Goal: Use online tool/utility: Utilize a website feature to perform a specific function

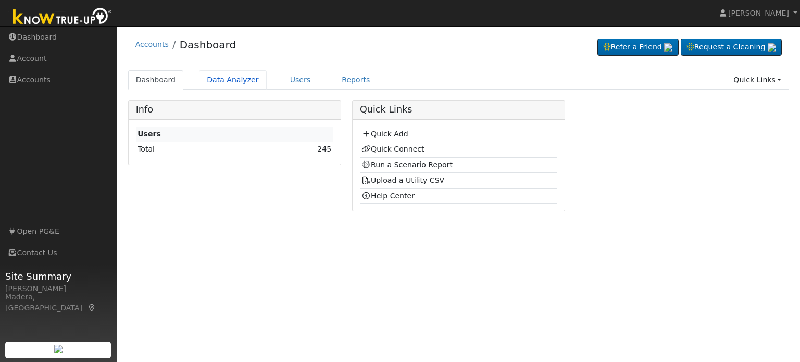
click at [247, 85] on link "Data Analyzer" at bounding box center [233, 79] width 68 height 19
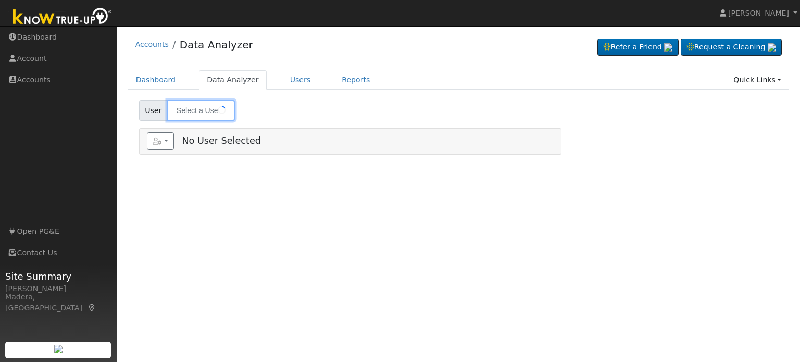
type input "Dianne Knight"
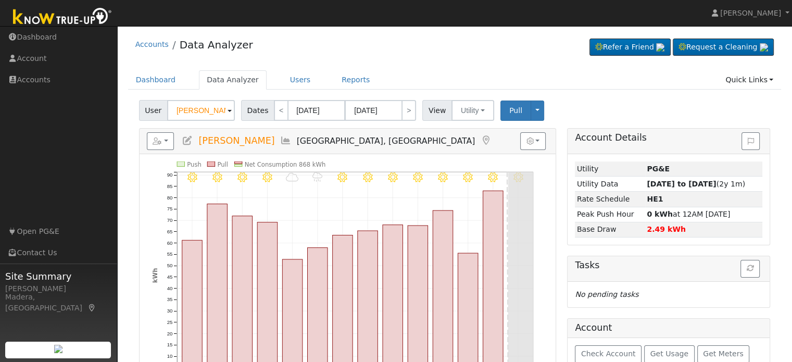
click at [186, 138] on icon at bounding box center [187, 140] width 11 height 9
checkbox input "true"
type input "Dianne"
type input "Knight"
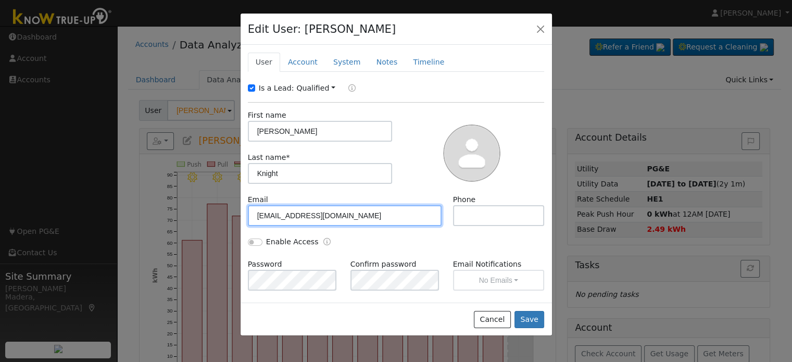
click at [308, 220] on input "Knightdianne7@gmail.com" at bounding box center [345, 215] width 194 height 21
paste input "undefined"
type input "undefined"
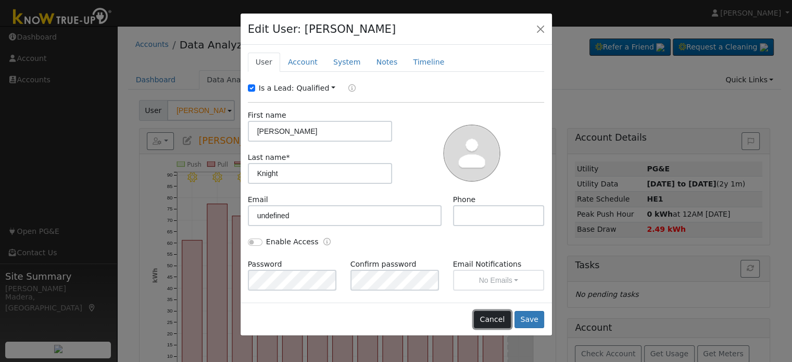
click at [487, 325] on button "Cancel" at bounding box center [492, 320] width 37 height 18
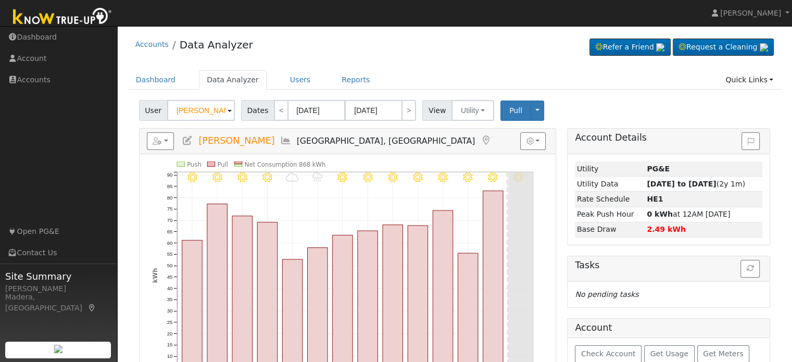
click at [187, 141] on icon at bounding box center [187, 140] width 11 height 9
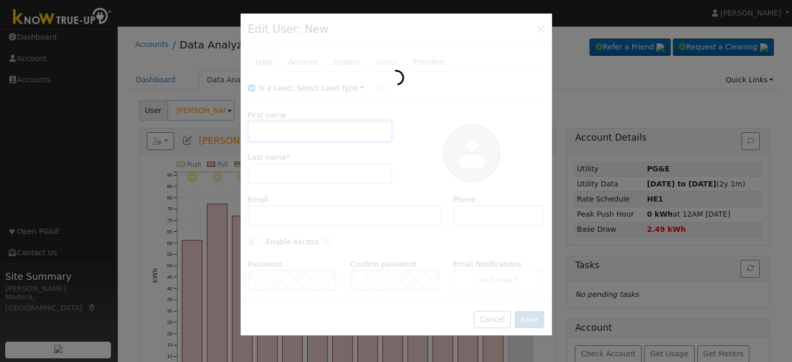
type input "Dianne"
type input "Knight"
type input "Knightdianne7@gmail.com"
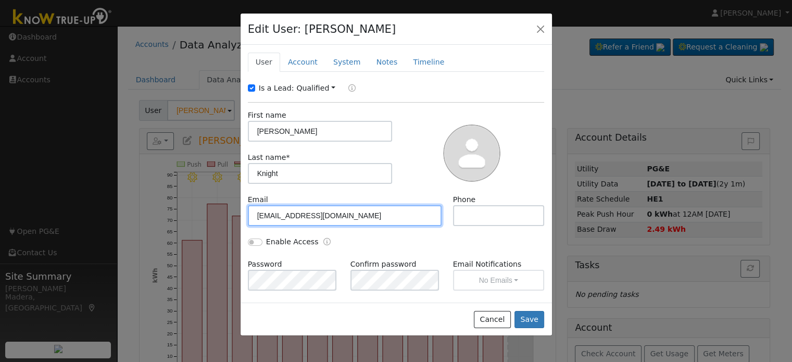
click at [294, 214] on input "Knightdianne7@gmail.com" at bounding box center [345, 215] width 194 height 21
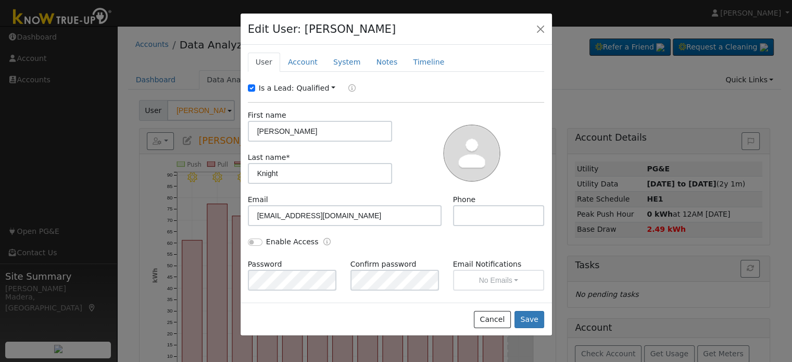
click at [543, 18] on div "Edit User: Dianne Knight Default Account Default Account 50584 High Oaks Lane, …" at bounding box center [396, 30] width 311 height 32
click at [541, 27] on button "button" at bounding box center [540, 28] width 15 height 15
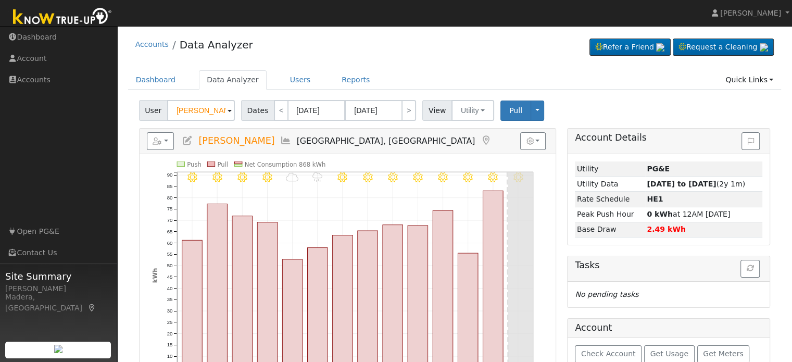
click at [280, 141] on icon at bounding box center [285, 140] width 11 height 9
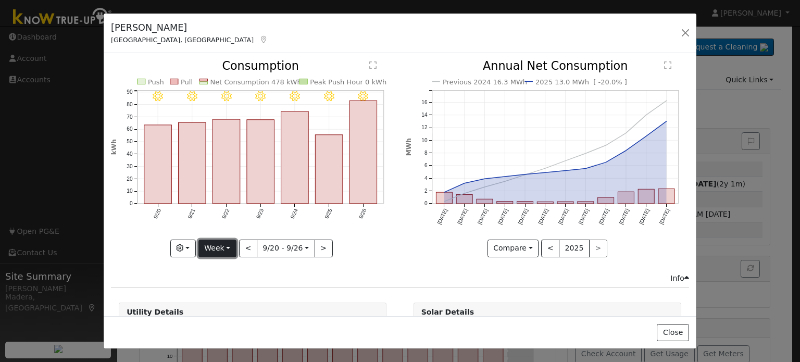
click at [215, 251] on button "Week" at bounding box center [217, 248] width 38 height 18
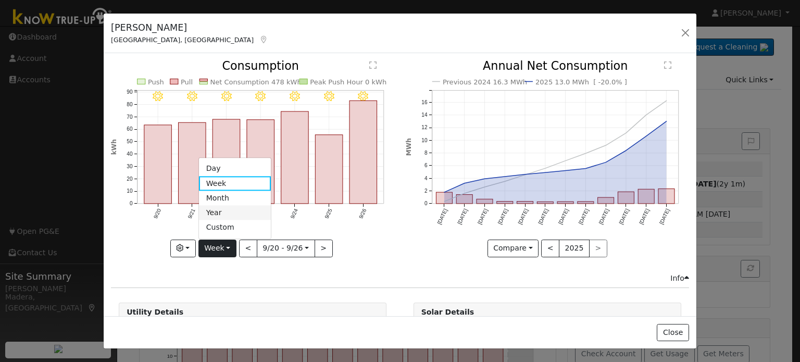
click at [221, 212] on link "Year" at bounding box center [235, 213] width 72 height 15
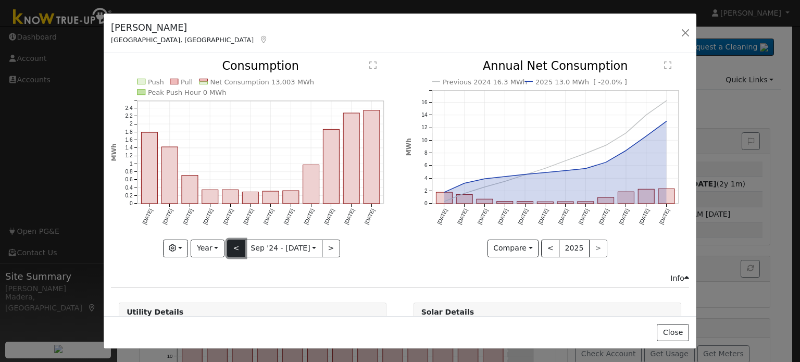
click at [237, 248] on button "<" at bounding box center [236, 248] width 18 height 18
type input "2023-09-01"
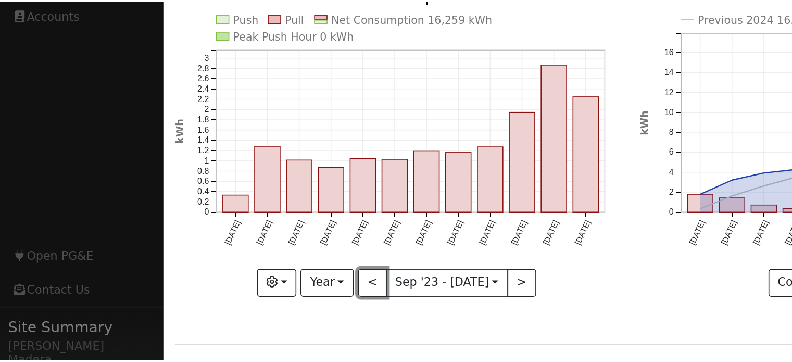
scroll to position [18, 0]
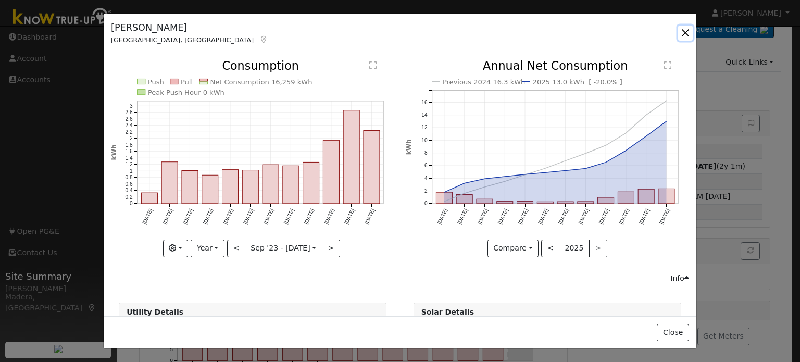
click at [689, 34] on button "button" at bounding box center [685, 33] width 15 height 15
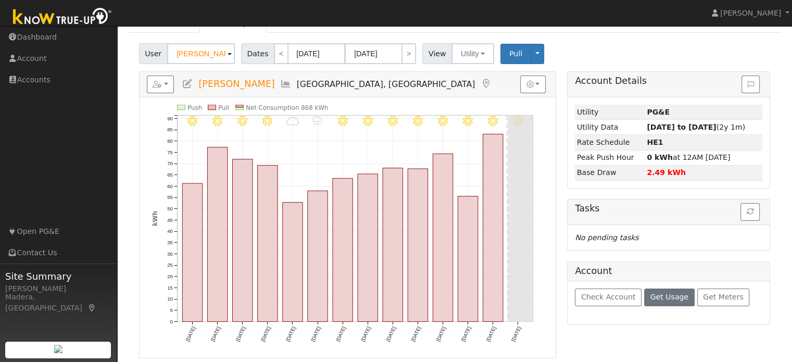
scroll to position [56, 0]
click at [664, 299] on span "Get Usage" at bounding box center [669, 297] width 38 height 8
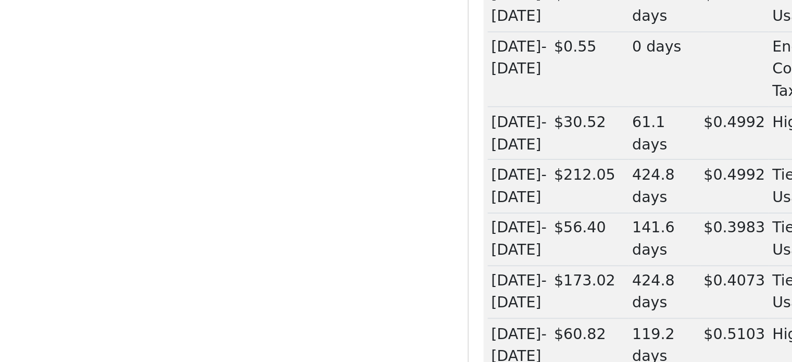
scroll to position [332, 0]
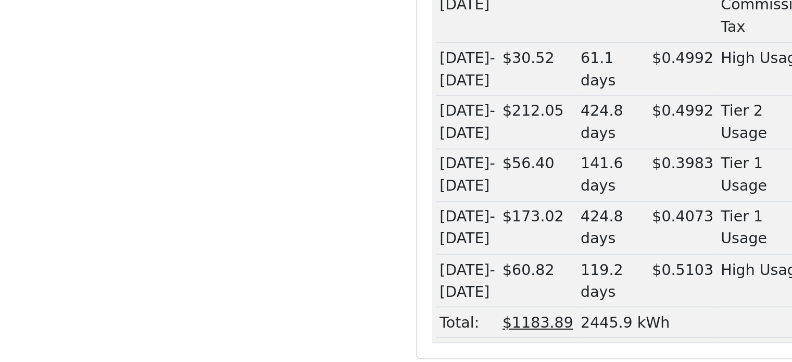
click at [463, 248] on div "Reports Scenario Health Check Energy Audit Account Timeline User Audit Trail In…" at bounding box center [347, 78] width 428 height 564
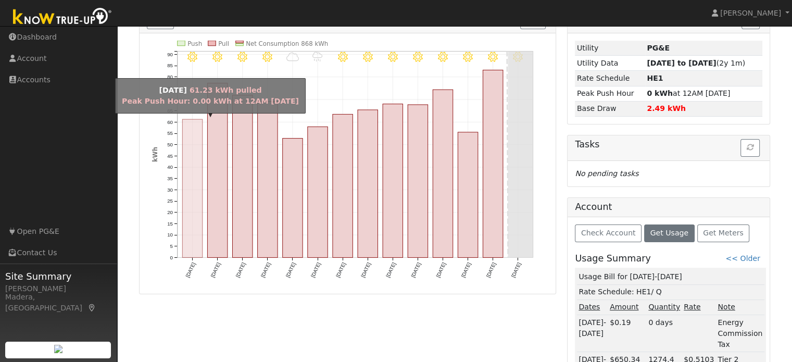
scroll to position [0, 0]
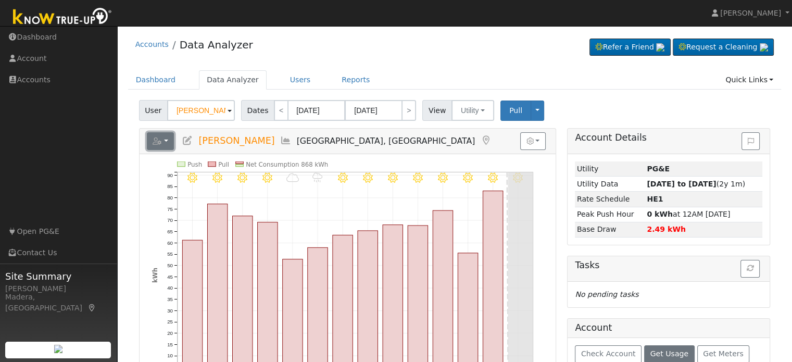
click at [162, 136] on button "button" at bounding box center [161, 141] width 28 height 18
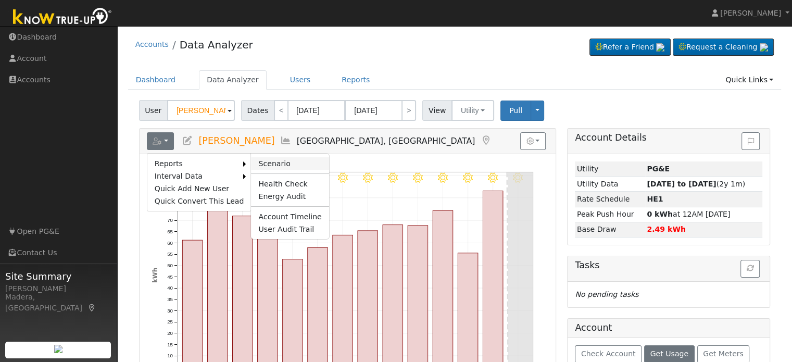
click at [271, 160] on link "Scenario" at bounding box center [290, 163] width 78 height 12
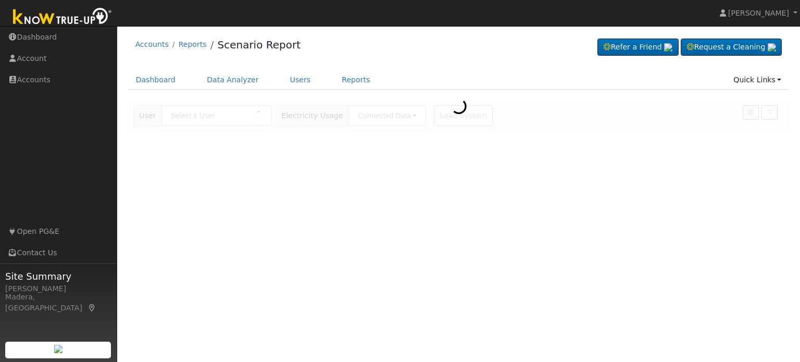
type input "[PERSON_NAME]"
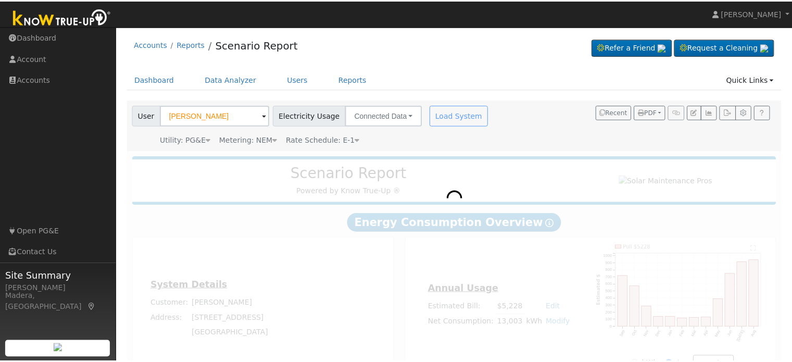
scroll to position [32, 0]
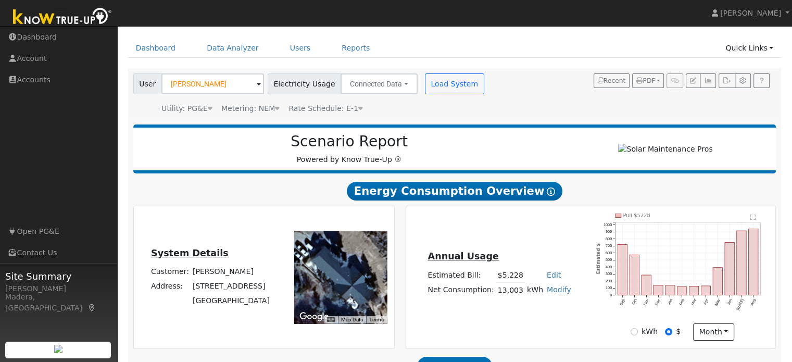
click at [554, 294] on link "Modify" at bounding box center [559, 289] width 24 height 8
click at [535, 308] on link "Add Consumption" at bounding box center [519, 306] width 87 height 15
type input "13003"
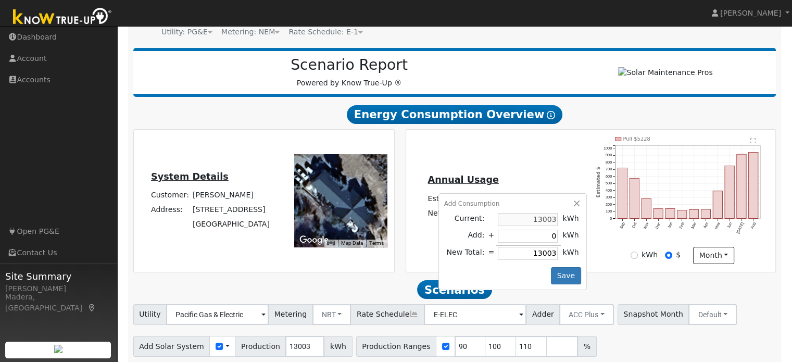
scroll to position [110, 0]
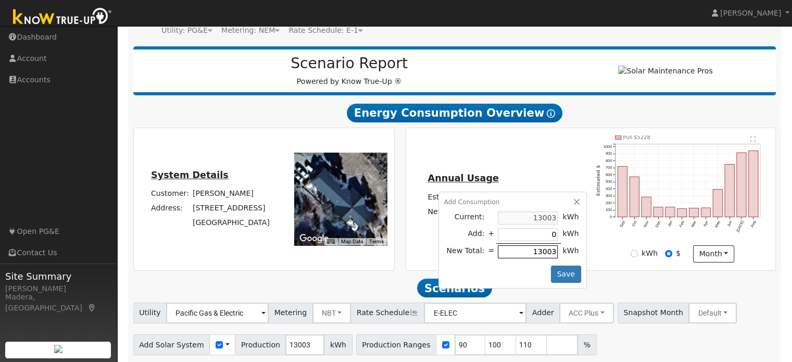
click at [540, 250] on input "13003" at bounding box center [528, 251] width 60 height 13
type input "-13001"
type input "2"
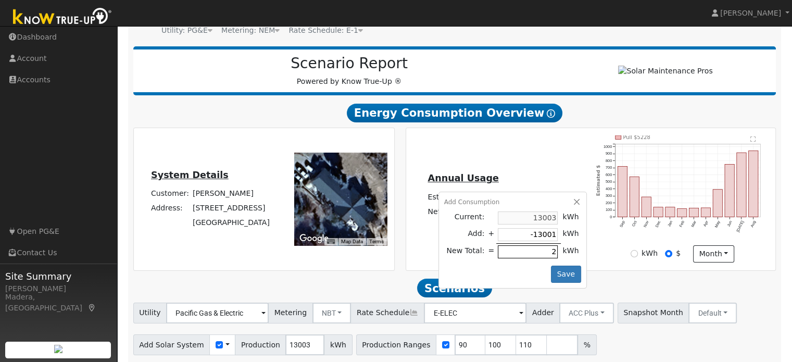
type input "-12983"
type input "20"
type input "-12803"
type input "200"
type input "-11003"
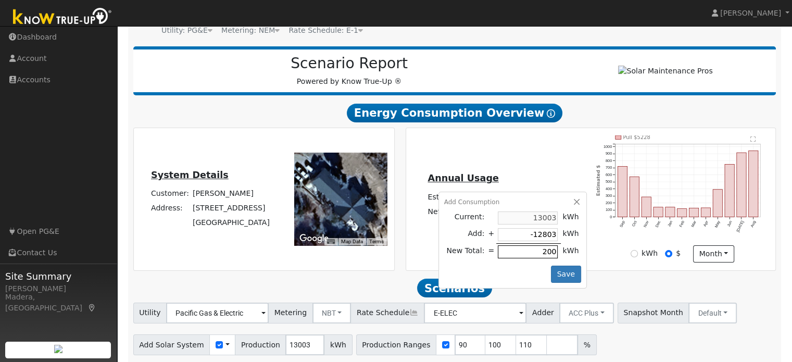
type input "2000"
type input "6997"
type input "20000"
click at [564, 275] on button "Save" at bounding box center [566, 275] width 30 height 18
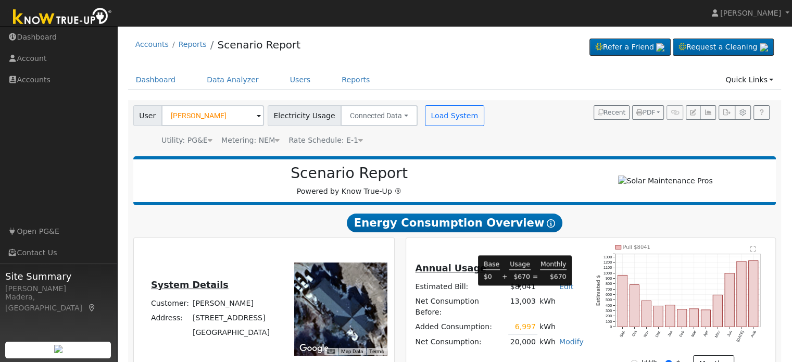
scroll to position [149, 0]
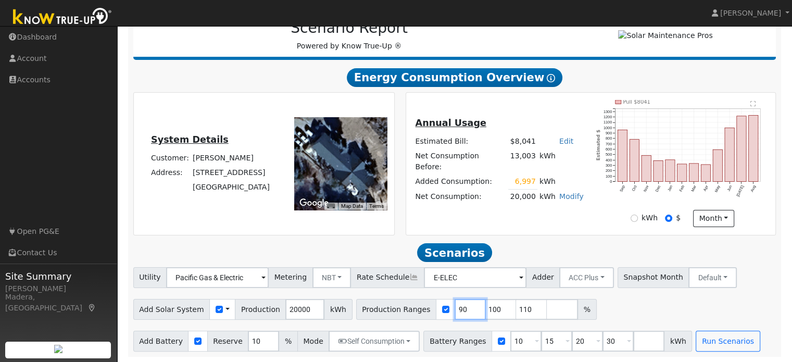
drag, startPoint x: 444, startPoint y: 306, endPoint x: 312, endPoint y: 320, distance: 132.0
click at [312, 320] on div "Utility Pacific Gas & Electric Metering NBT NEM NBT Rate Schedule E-ELEC Adder …" at bounding box center [455, 309] width 654 height 84
type input "100"
type input "110"
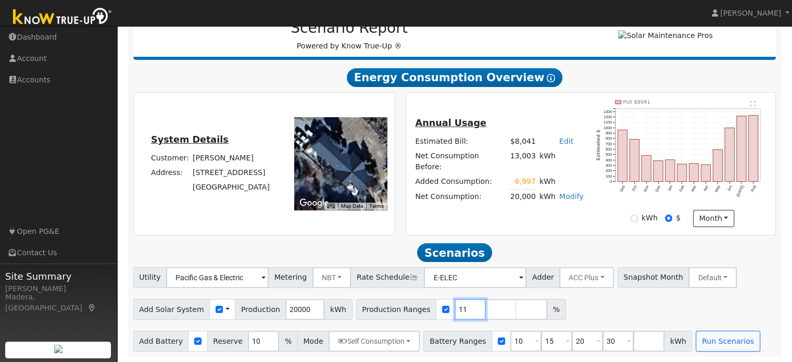
type input "1"
type input "130"
click at [485, 309] on input "number" at bounding box center [500, 309] width 31 height 21
type input "140"
type input "1"
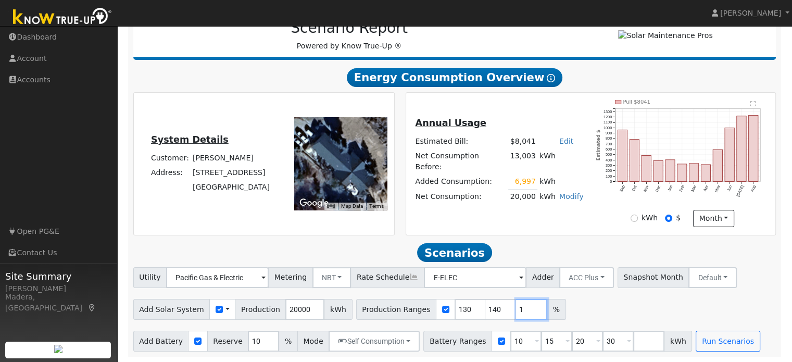
click at [516, 309] on input "1" at bounding box center [531, 309] width 31 height 21
type input "1"
type input "130"
type input "140"
click at [455, 308] on input "1" at bounding box center [470, 309] width 31 height 21
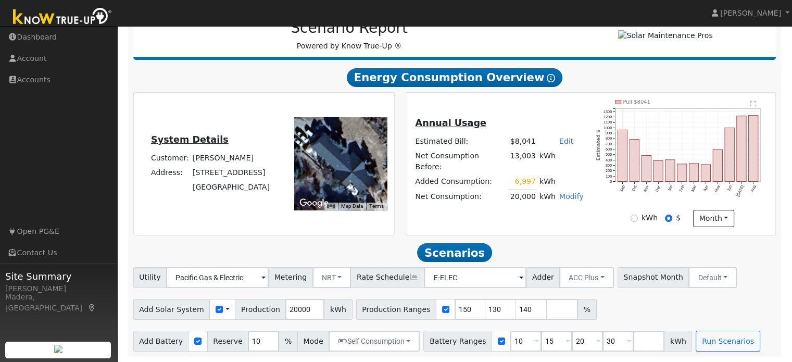
type input "130"
type input "140"
type input "150"
click at [544, 251] on h2 "Scenarios Scenario" at bounding box center [454, 252] width 643 height 19
drag, startPoint x: 510, startPoint y: 344, endPoint x: 444, endPoint y: 343, distance: 66.7
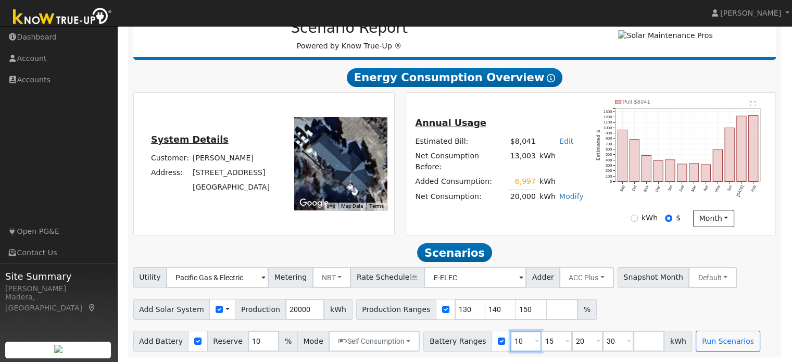
click at [444, 343] on div "Battery Ranges 10 Overrides Reserve % Mode None None Self Consumption Peak Savi…" at bounding box center [557, 341] width 269 height 21
type input "13.5"
type input "20"
type input "27"
click at [541, 341] on input "20" at bounding box center [556, 341] width 31 height 21
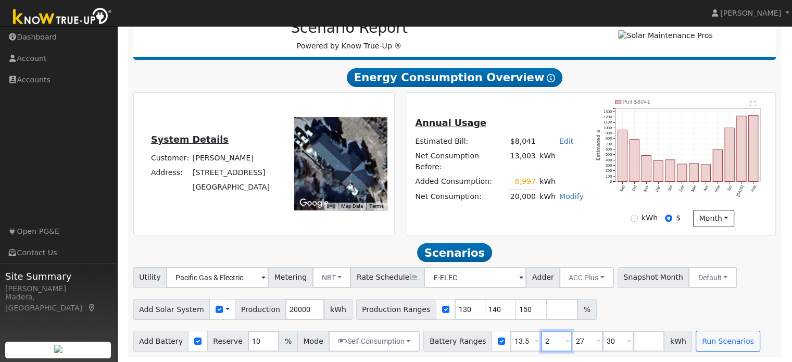
type input "27"
type input "30"
type input "3"
type input "27"
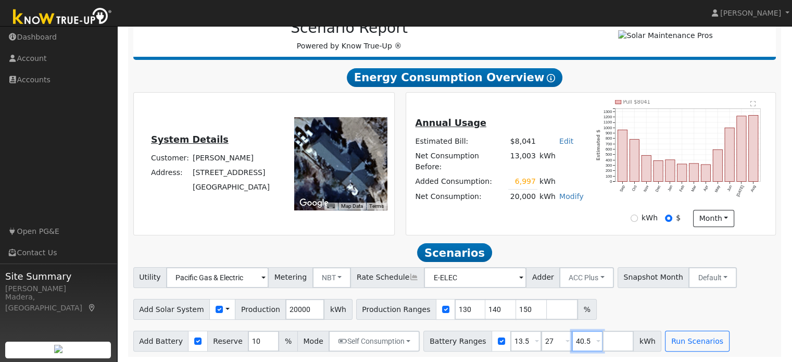
type input "40.5"
click at [653, 309] on div "Add Solar System Use CSV Data Production 20000 kWh Production Ranges 130 140 15…" at bounding box center [454, 307] width 647 height 24
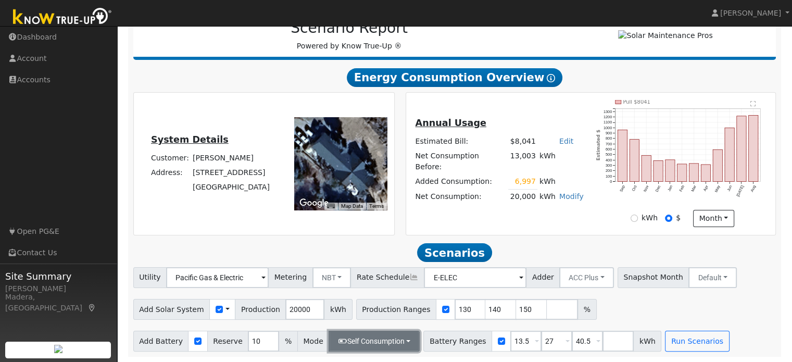
click at [392, 335] on button "Self Consumption" at bounding box center [374, 341] width 91 height 21
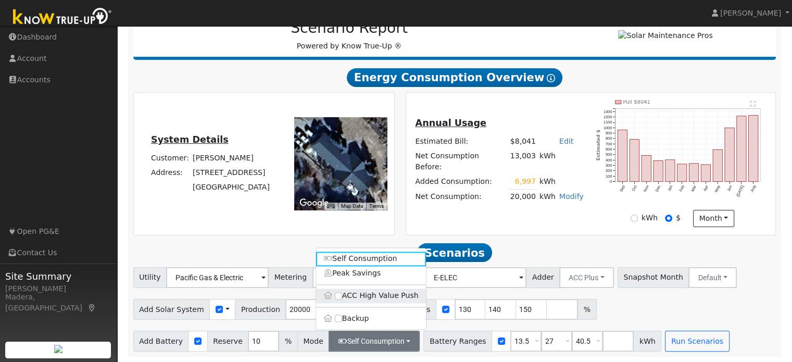
click at [342, 295] on label "ACC High Value Push" at bounding box center [371, 295] width 110 height 15
click at [342, 295] on input "ACC High Value Push" at bounding box center [338, 295] width 7 height 7
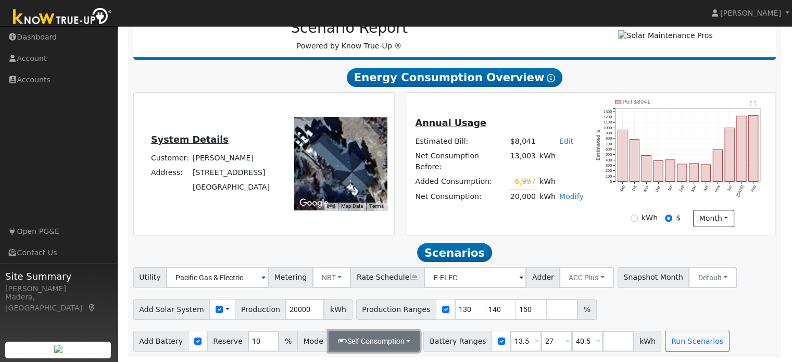
click at [373, 341] on button "Self Consumption" at bounding box center [374, 341] width 91 height 21
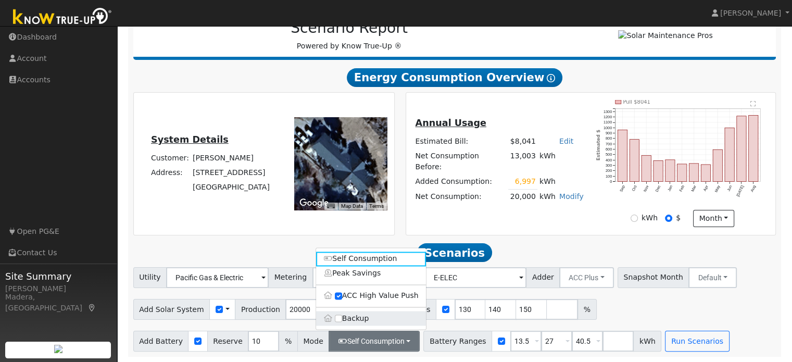
click at [340, 322] on label "Backup" at bounding box center [371, 318] width 110 height 15
click at [340, 322] on input "Backup" at bounding box center [338, 317] width 7 height 7
checkbox input "true"
type input "20"
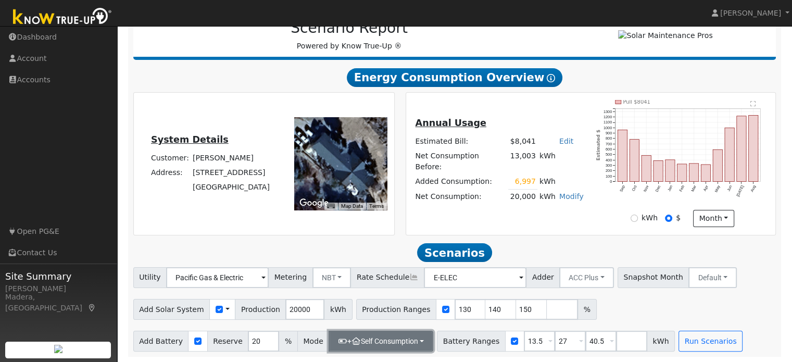
click at [407, 336] on button "+ Self Consumption" at bounding box center [381, 341] width 105 height 21
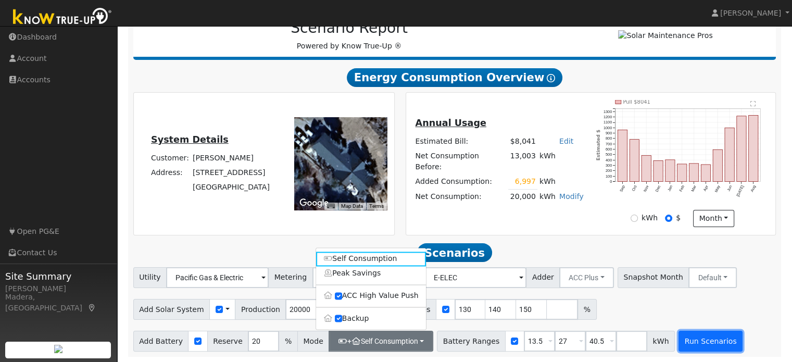
click at [696, 337] on button "Run Scenarios" at bounding box center [710, 341] width 64 height 21
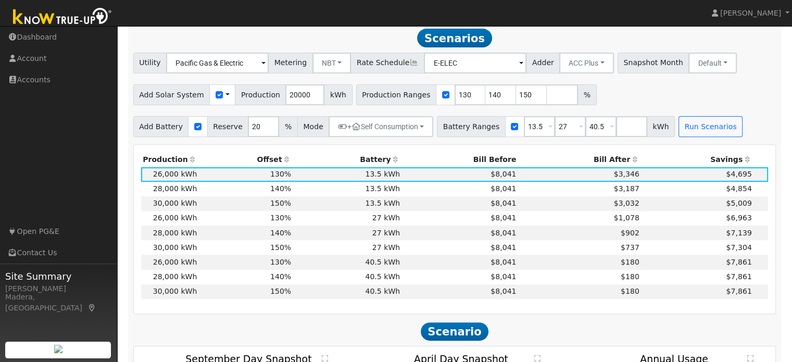
scroll to position [360, 0]
click at [301, 219] on td "27 kWh" at bounding box center [347, 217] width 109 height 15
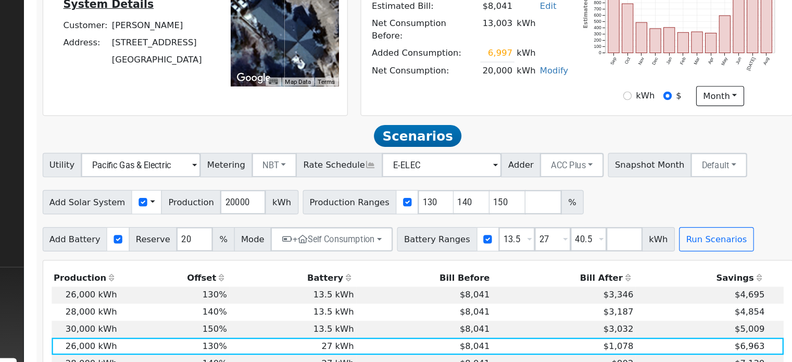
scroll to position [246, 0]
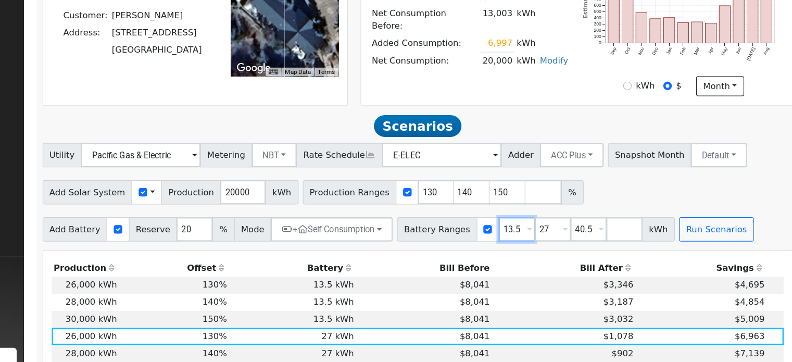
click at [524, 241] on input "13.5" at bounding box center [539, 240] width 31 height 21
type input "2"
type input "40.5"
type input "4"
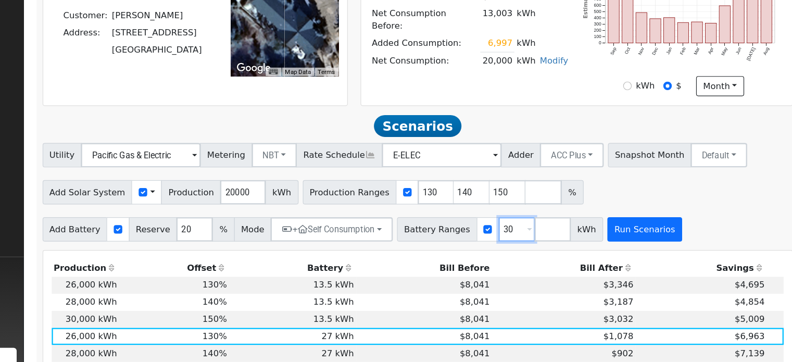
type input "30"
click at [623, 237] on button "Run Scenarios" at bounding box center [649, 240] width 64 height 21
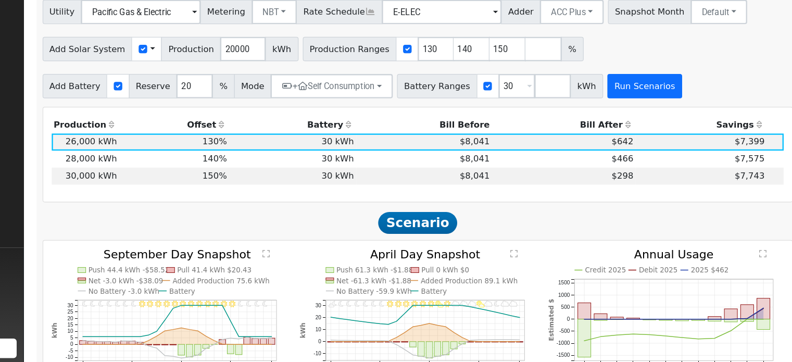
scroll to position [360, 0]
